Goal: Information Seeking & Learning: Learn about a topic

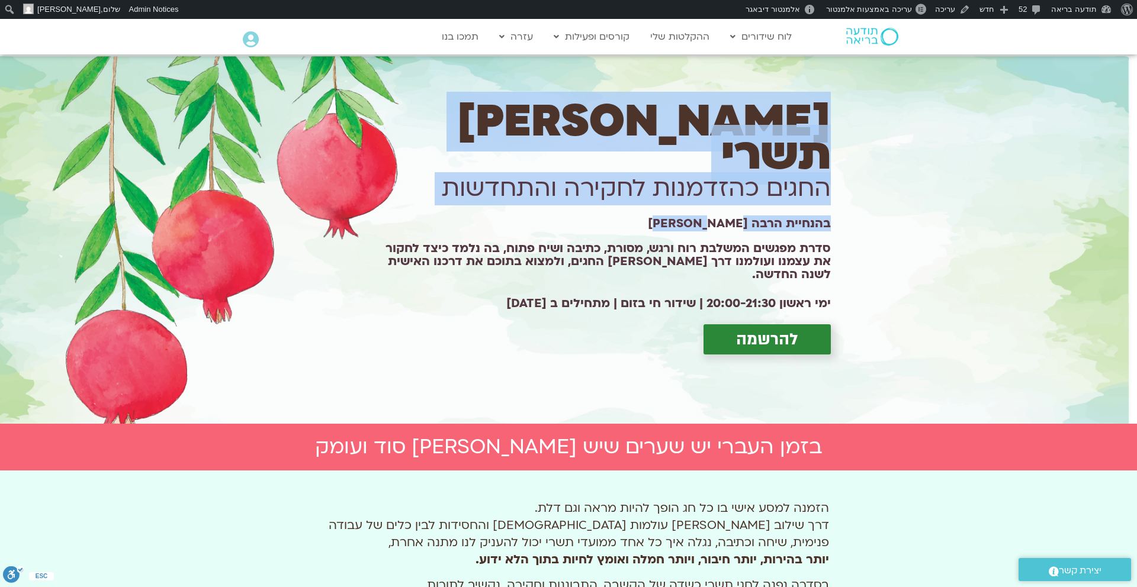
drag, startPoint x: 847, startPoint y: 141, endPoint x: 693, endPoint y: 218, distance: 172.1
click at [693, 218] on div "שערי תשרי החגים כהזדמנות לחקירה והתחדשות בהנחיית הרבה מירה רגב סדרת מפגשים המשל…" at bounding box center [563, 238] width 1137 height 369
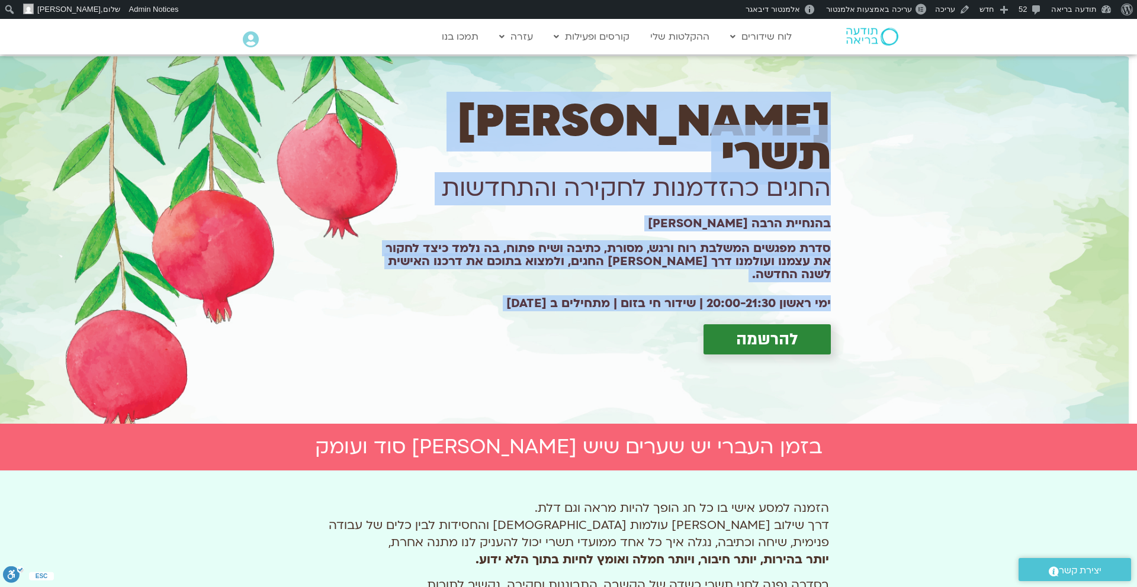
copy div "שערי תשרי החגים כהזדמנות לחקירה והתחדשות בהנחיית הרבה מירה רגב סדרת מפגשים המשל…"
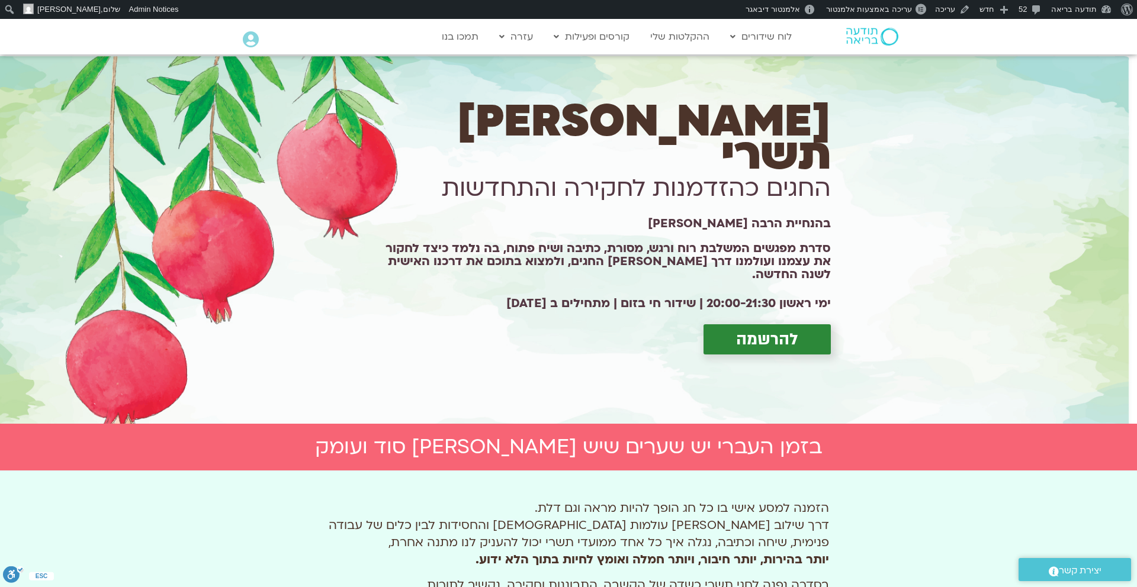
click at [858, 207] on div "שערי תשרי החגים כהזדמנות לחקירה והתחדשות בהנחיית הרבה מירה רגב סדרת מפגשים המשל…" at bounding box center [563, 238] width 1137 height 369
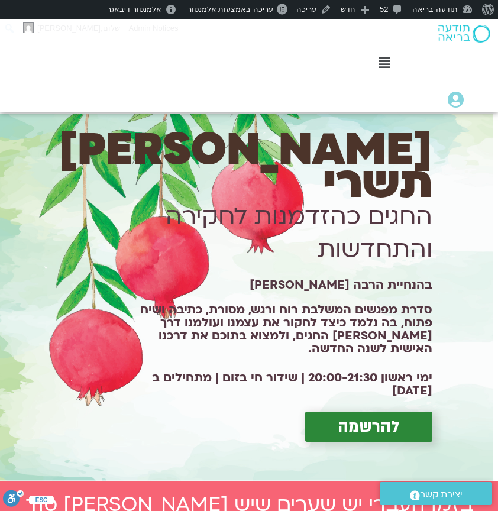
click at [453, 28] on img at bounding box center [465, 34] width 52 height 18
